Goal: Check status: Check status

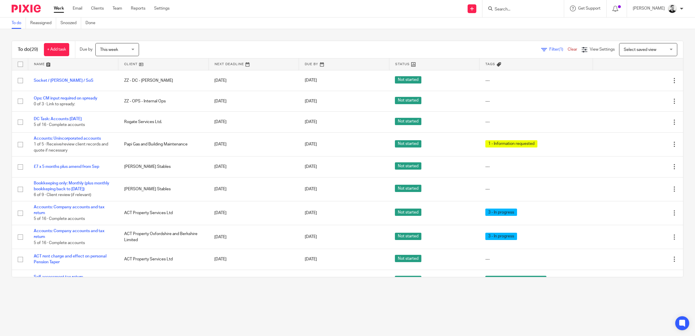
scroll to position [454, 0]
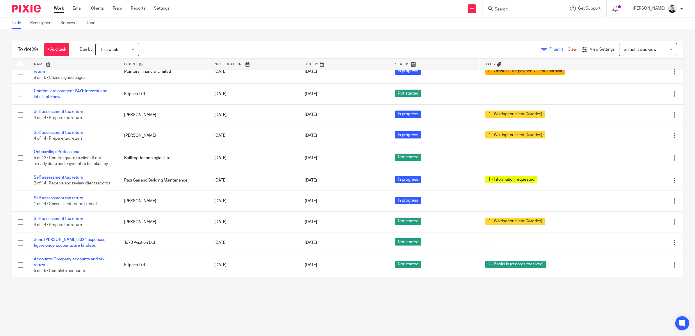
click at [528, 8] on input "Search" at bounding box center [520, 9] width 52 height 5
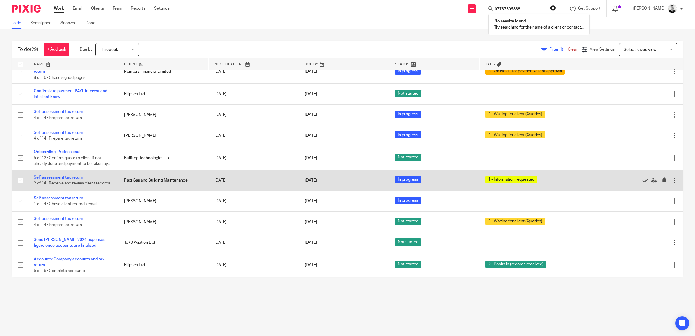
type input "07737305838"
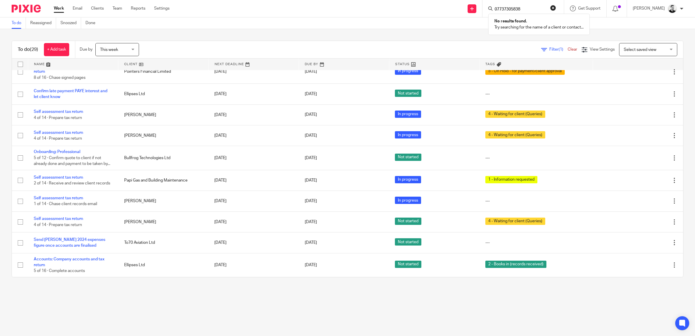
click at [113, 44] on span "This week" at bounding box center [115, 49] width 31 height 12
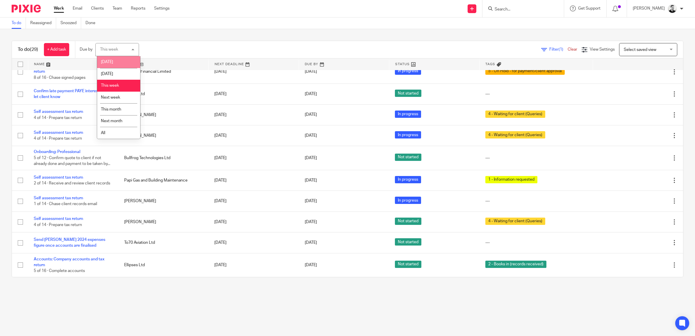
click at [114, 60] on li "[DATE]" at bounding box center [118, 62] width 43 height 12
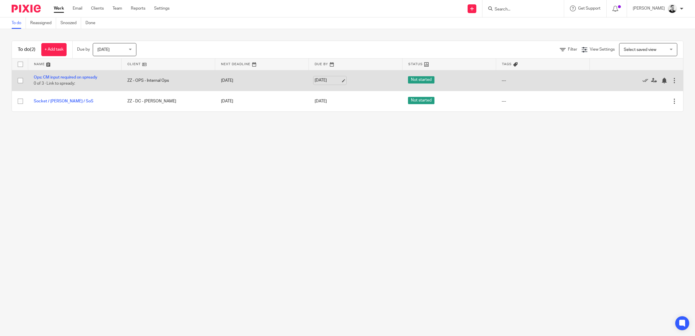
click at [323, 79] on link "[DATE]" at bounding box center [328, 80] width 26 height 6
